Goal: Task Accomplishment & Management: Use online tool/utility

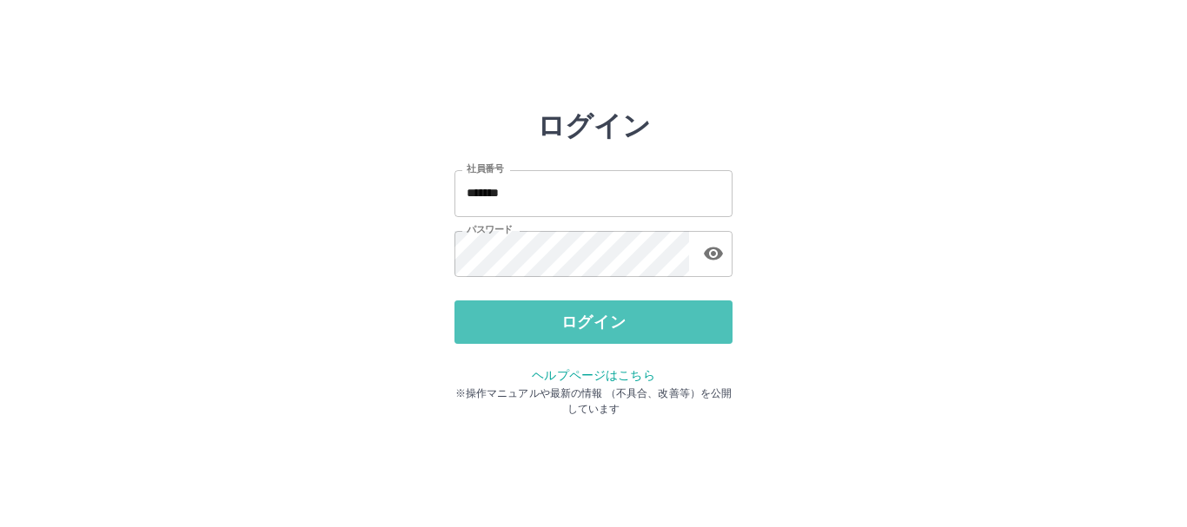
drag, startPoint x: 592, startPoint y: 326, endPoint x: 577, endPoint y: 324, distance: 14.9
click at [592, 325] on button "ログイン" at bounding box center [593, 322] width 278 height 43
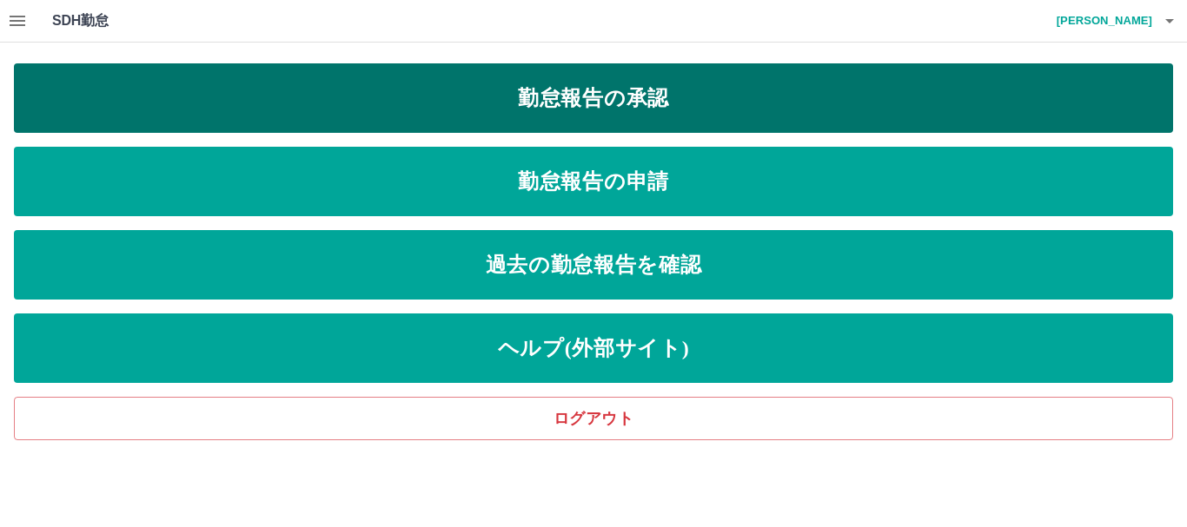
click at [566, 86] on link "勤怠報告の承認" at bounding box center [593, 98] width 1159 height 70
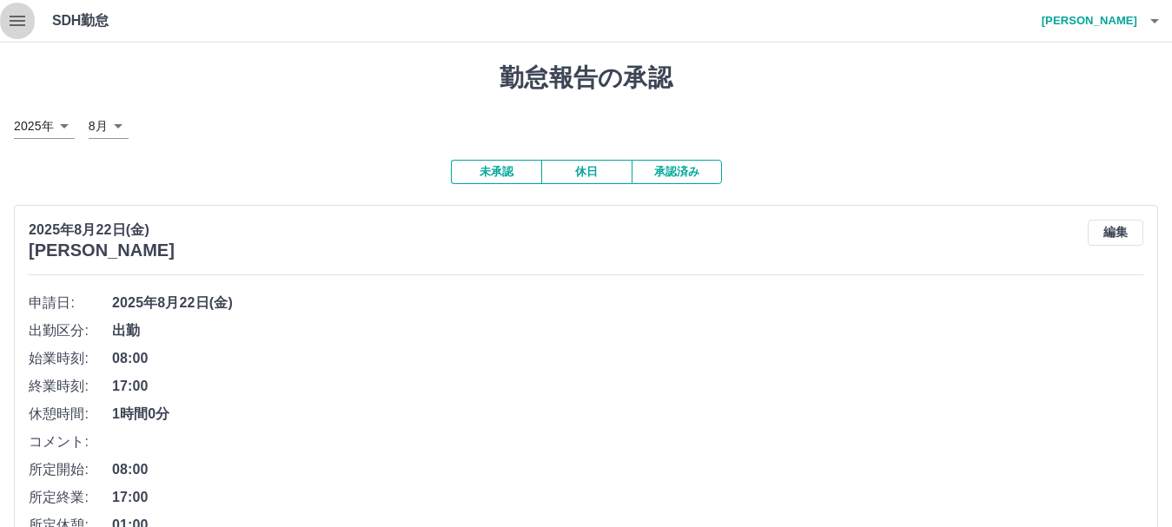
click at [17, 23] on icon "button" at bounding box center [17, 20] width 21 height 21
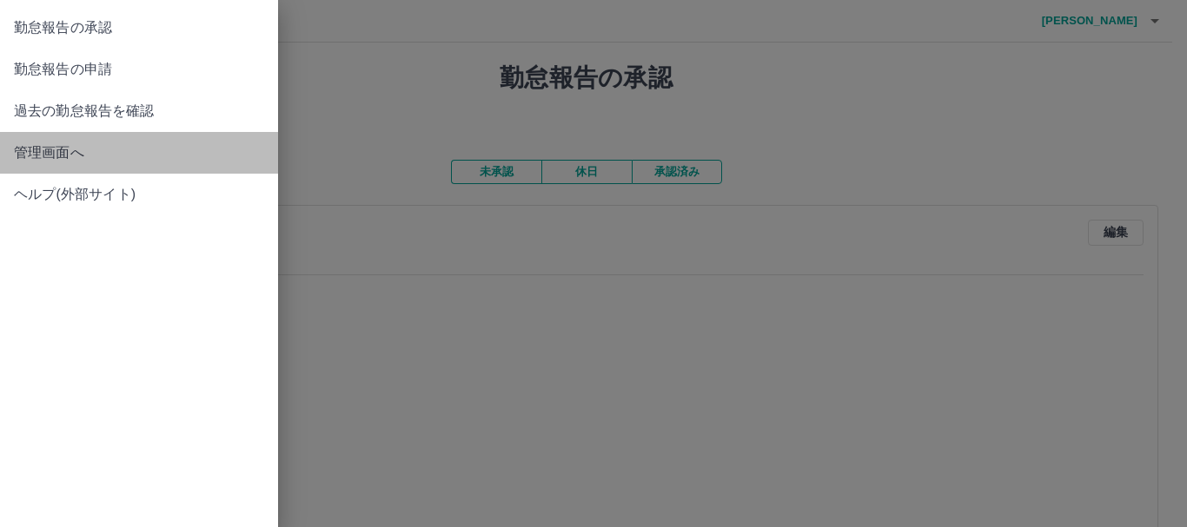
click at [30, 149] on span "管理画面へ" at bounding box center [139, 152] width 250 height 21
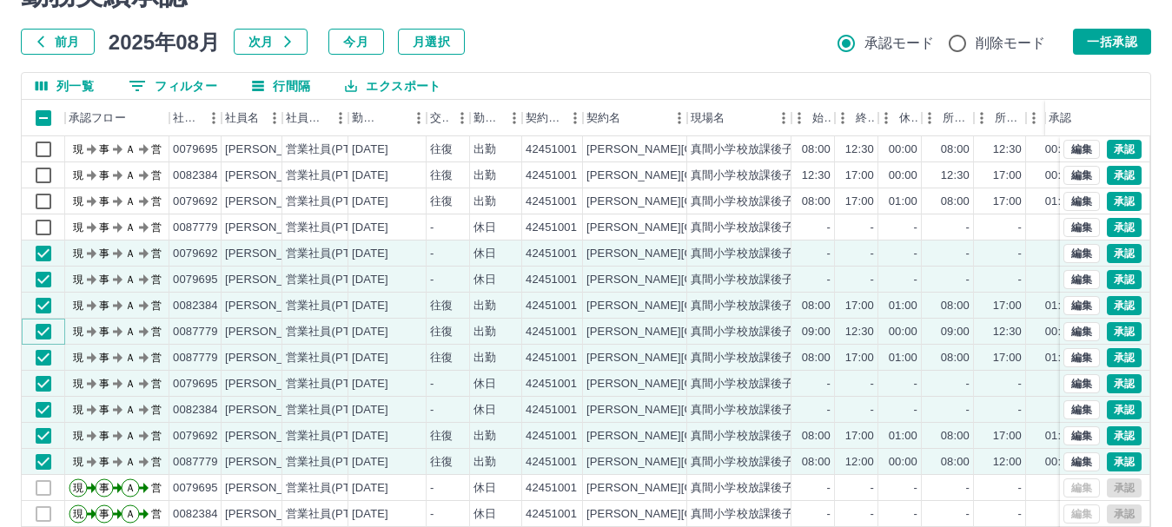
scroll to position [83, 0]
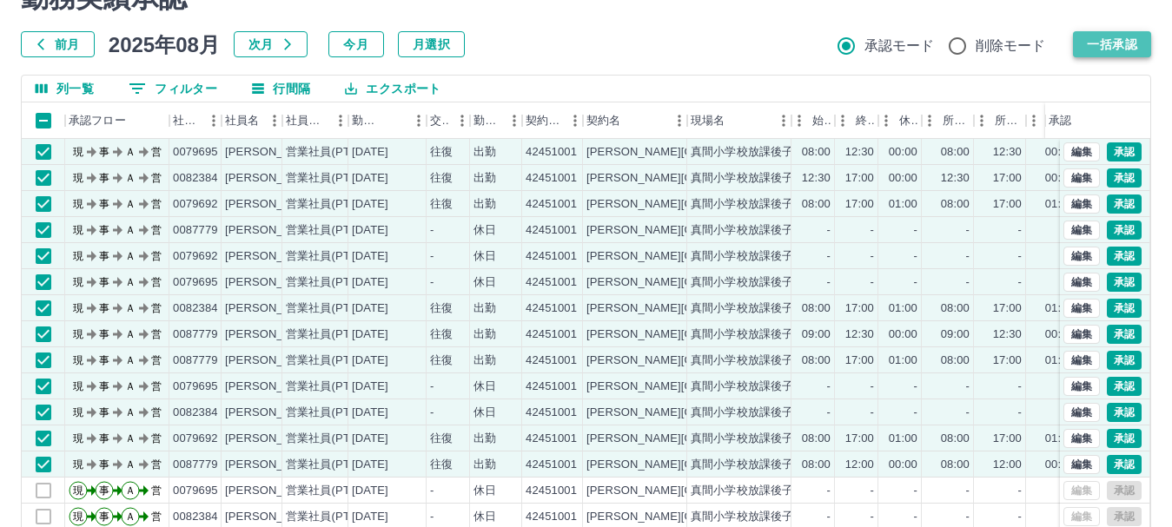
click at [1115, 42] on button "一括承認" at bounding box center [1112, 44] width 78 height 26
